Goal: Find specific page/section: Find specific page/section

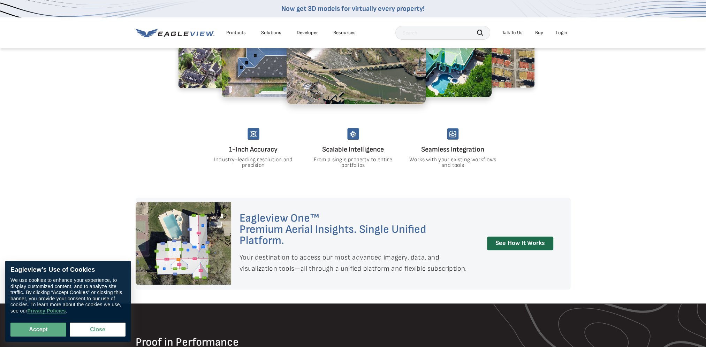
scroll to position [523, 0]
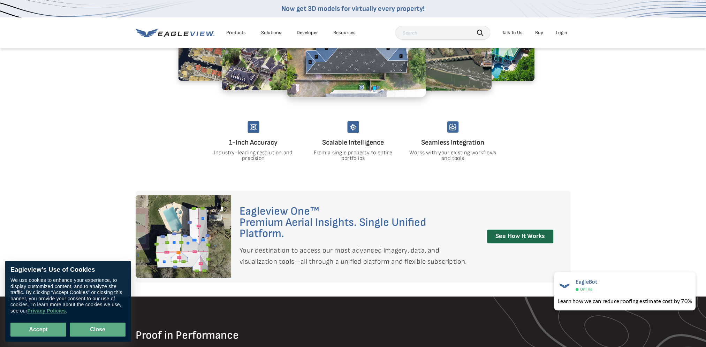
click at [98, 331] on button "Close" at bounding box center [98, 330] width 56 height 14
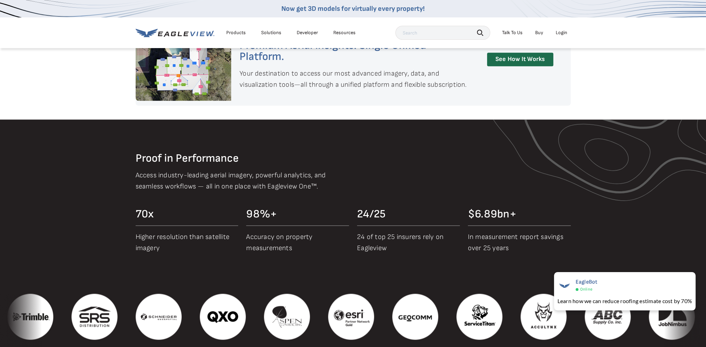
scroll to position [628, 0]
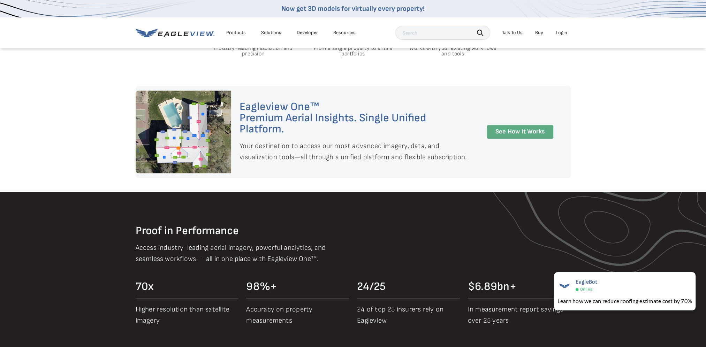
click at [508, 129] on link "See How It Works" at bounding box center [520, 132] width 66 height 14
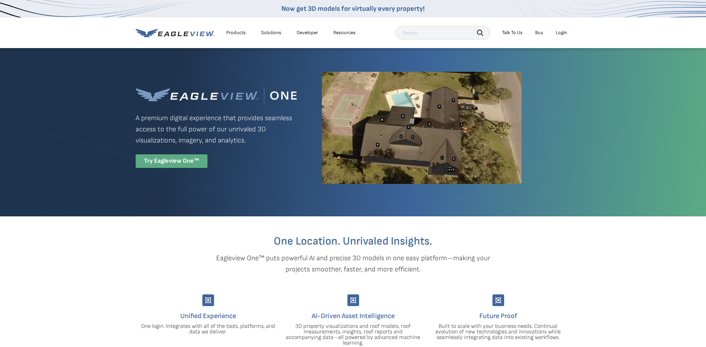
click at [166, 160] on div "Try Eagleview One™" at bounding box center [172, 162] width 72 height 14
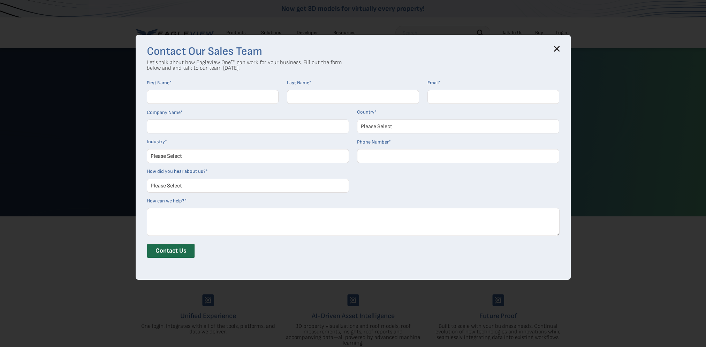
click at [559, 47] on icon at bounding box center [557, 48] width 5 height 5
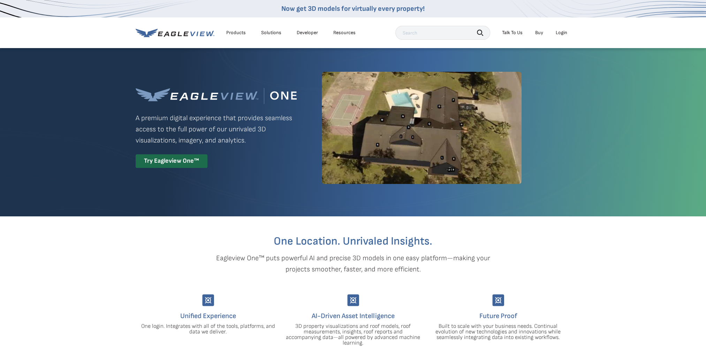
click at [454, 38] on input "text" at bounding box center [443, 33] width 95 height 14
type input "[STREET_ADDRESS]"
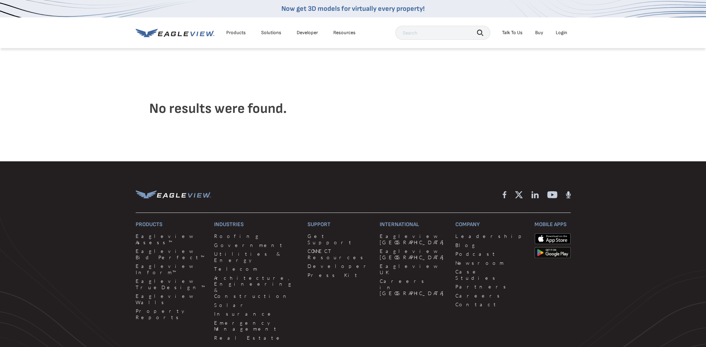
click at [234, 33] on div "Products" at bounding box center [236, 33] width 20 height 6
